Goal: Transaction & Acquisition: Purchase product/service

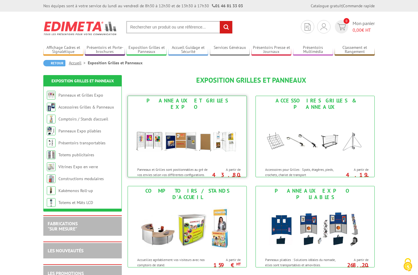
click at [196, 128] on img at bounding box center [188, 138] width 108 height 52
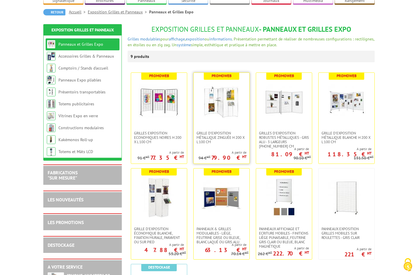
scroll to position [69, 0]
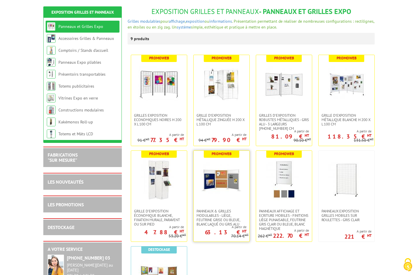
click at [221, 195] on img at bounding box center [221, 179] width 41 height 41
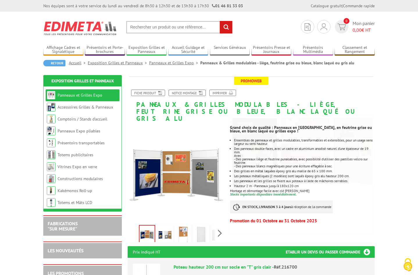
click at [165, 230] on img at bounding box center [165, 235] width 14 height 18
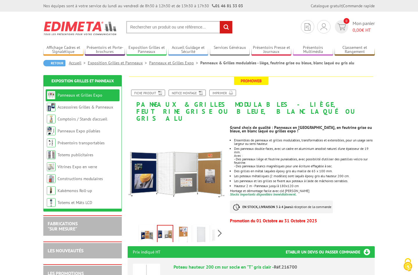
click at [178, 230] on img at bounding box center [183, 235] width 14 height 18
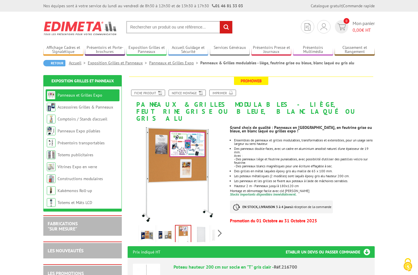
click at [202, 229] on img at bounding box center [201, 235] width 14 height 18
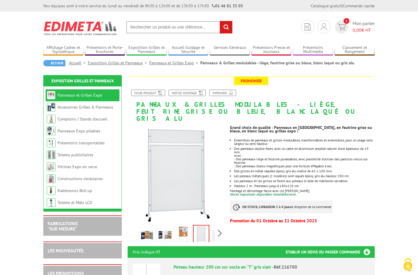
click at [214, 231] on img at bounding box center [219, 235] width 14 height 18
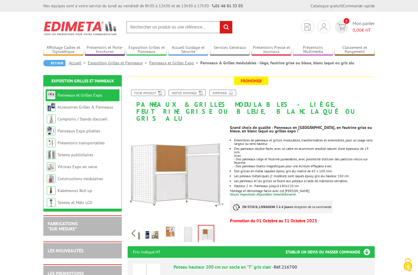
click at [193, 228] on img at bounding box center [188, 235] width 14 height 18
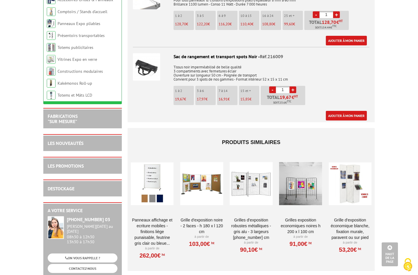
scroll to position [2497, 0]
